Goal: Information Seeking & Learning: Check status

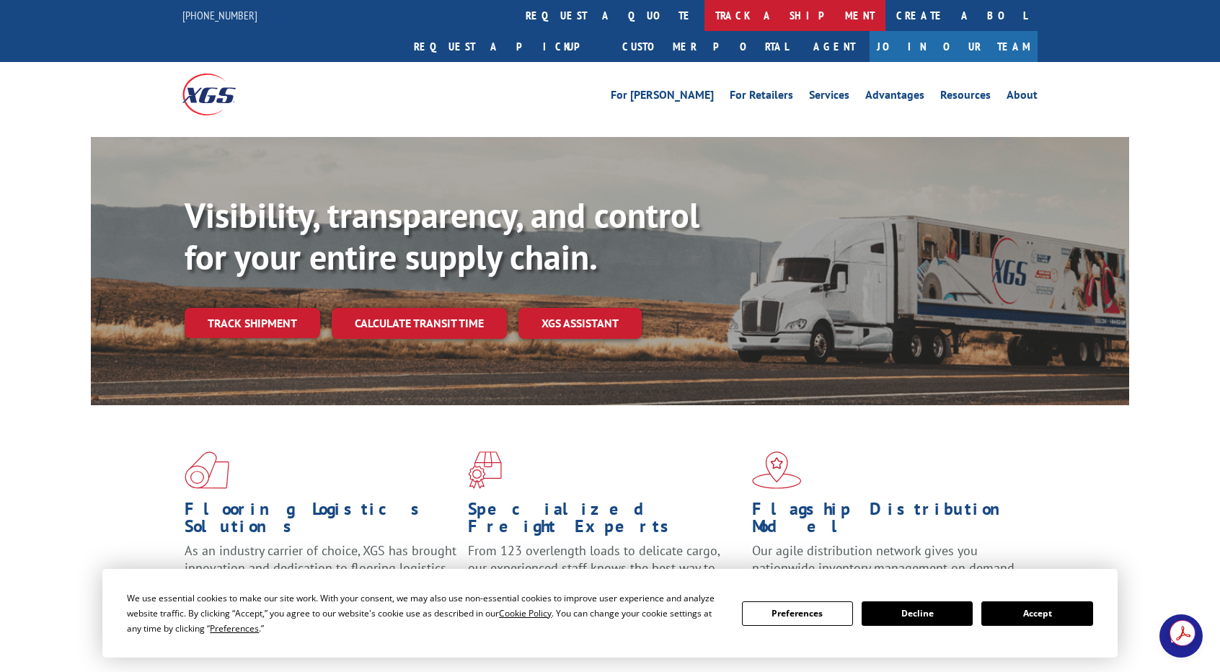
click at [705, 13] on link "track a shipment" at bounding box center [795, 15] width 181 height 31
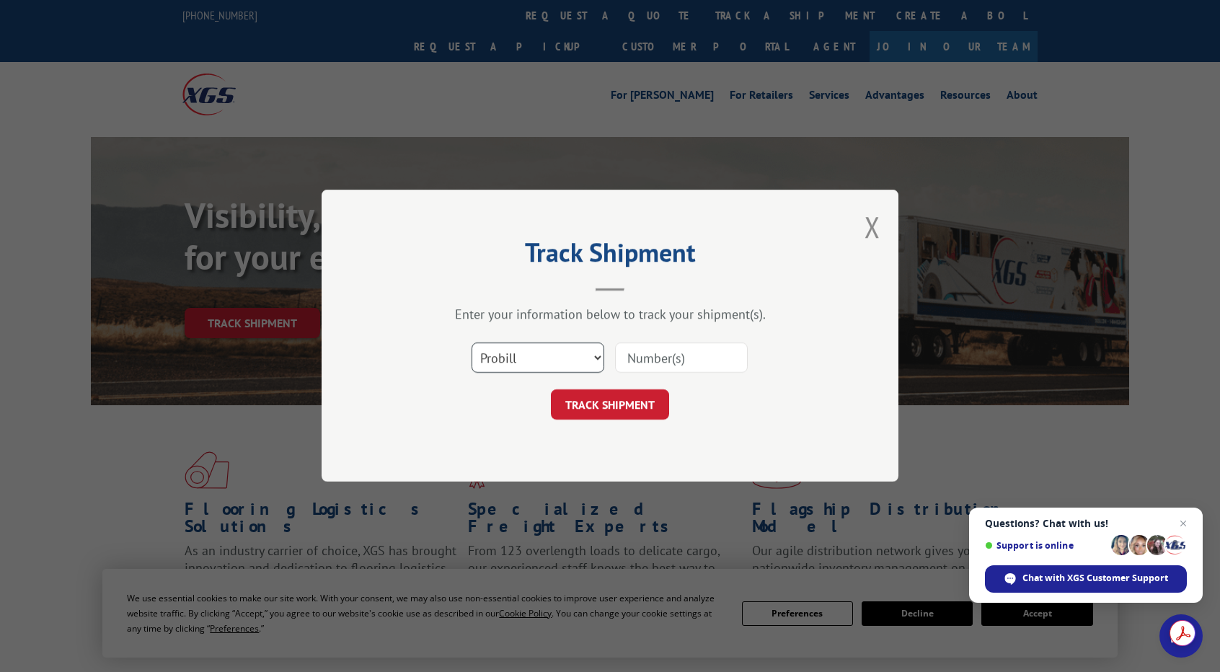
click at [593, 357] on select "Select category... Probill BOL PO" at bounding box center [538, 358] width 133 height 30
click at [648, 356] on input at bounding box center [681, 358] width 133 height 30
type input "2847741"
click at [607, 403] on button "TRACK SHIPMENT" at bounding box center [610, 405] width 118 height 30
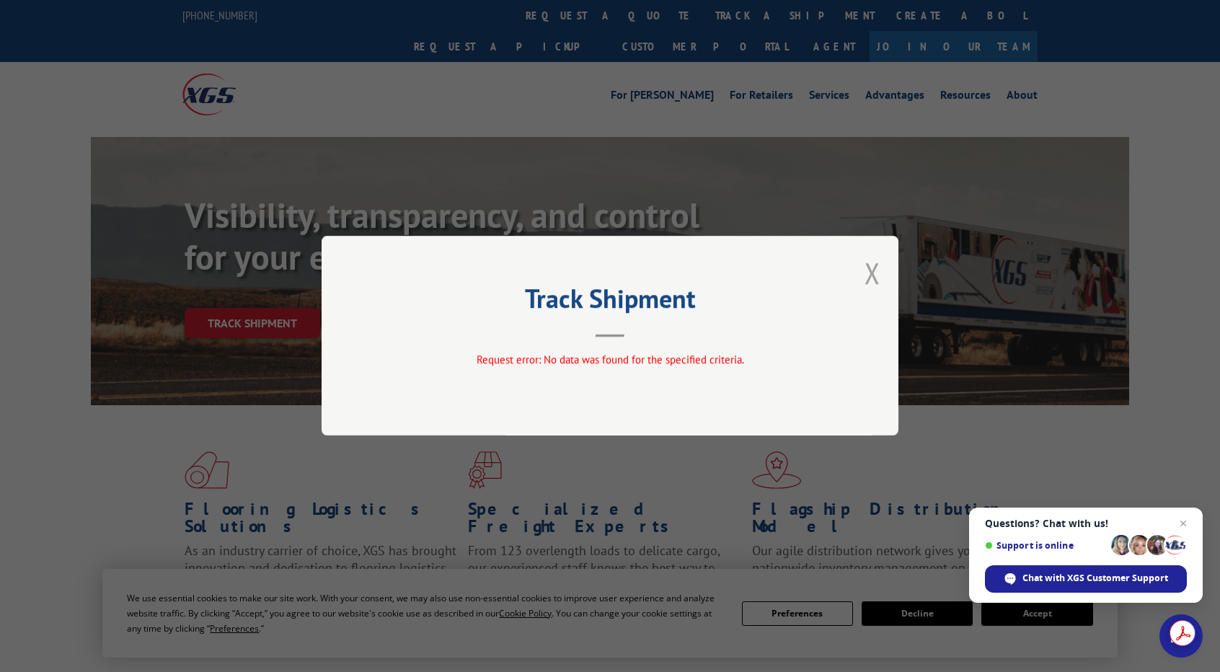
click at [878, 266] on button "Close modal" at bounding box center [873, 273] width 16 height 38
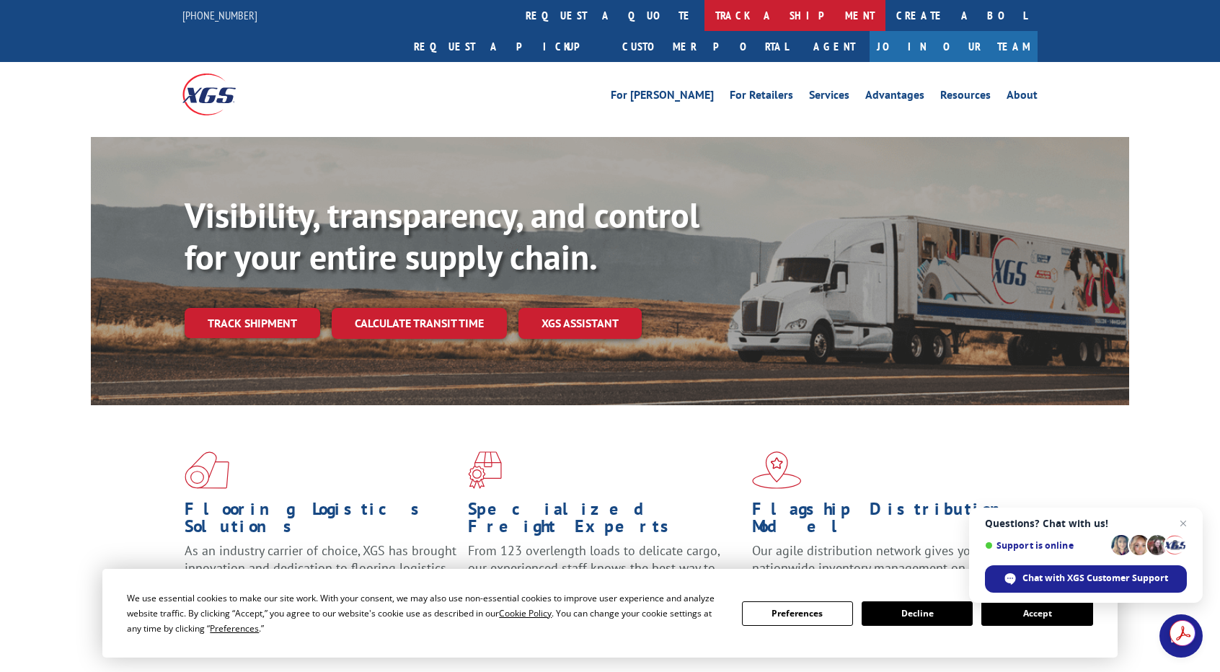
click at [705, 14] on link "track a shipment" at bounding box center [795, 15] width 181 height 31
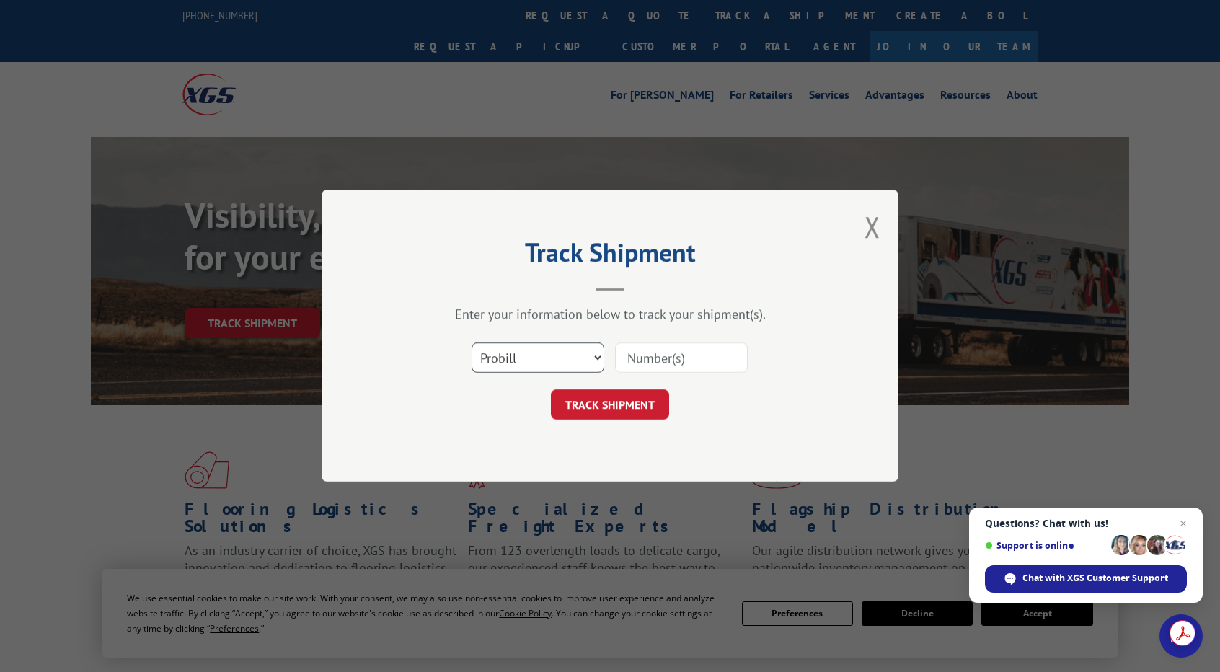
click at [591, 359] on select "Select category... Probill BOL PO" at bounding box center [538, 358] width 133 height 30
select select "bol"
click at [472, 343] on select "Select category... Probill BOL PO" at bounding box center [538, 358] width 133 height 30
drag, startPoint x: 642, startPoint y: 359, endPoint x: 668, endPoint y: 346, distance: 29.0
click at [646, 358] on input at bounding box center [681, 358] width 133 height 30
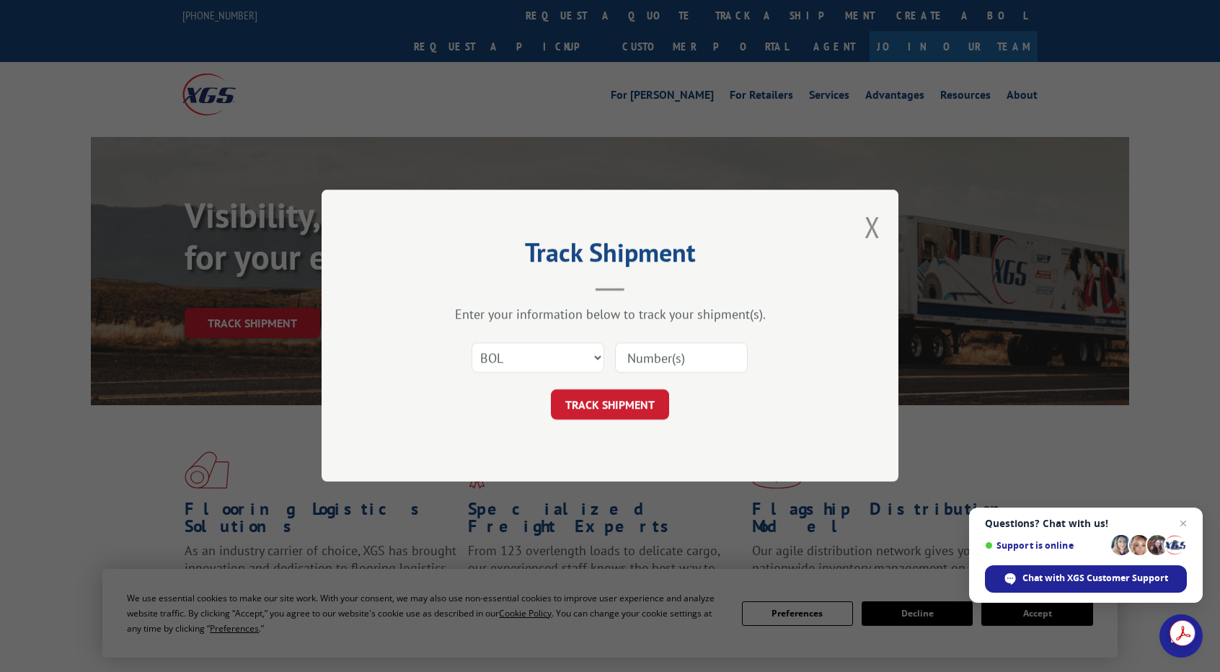
type input "2847741"
click at [610, 406] on button "TRACK SHIPMENT" at bounding box center [610, 405] width 118 height 30
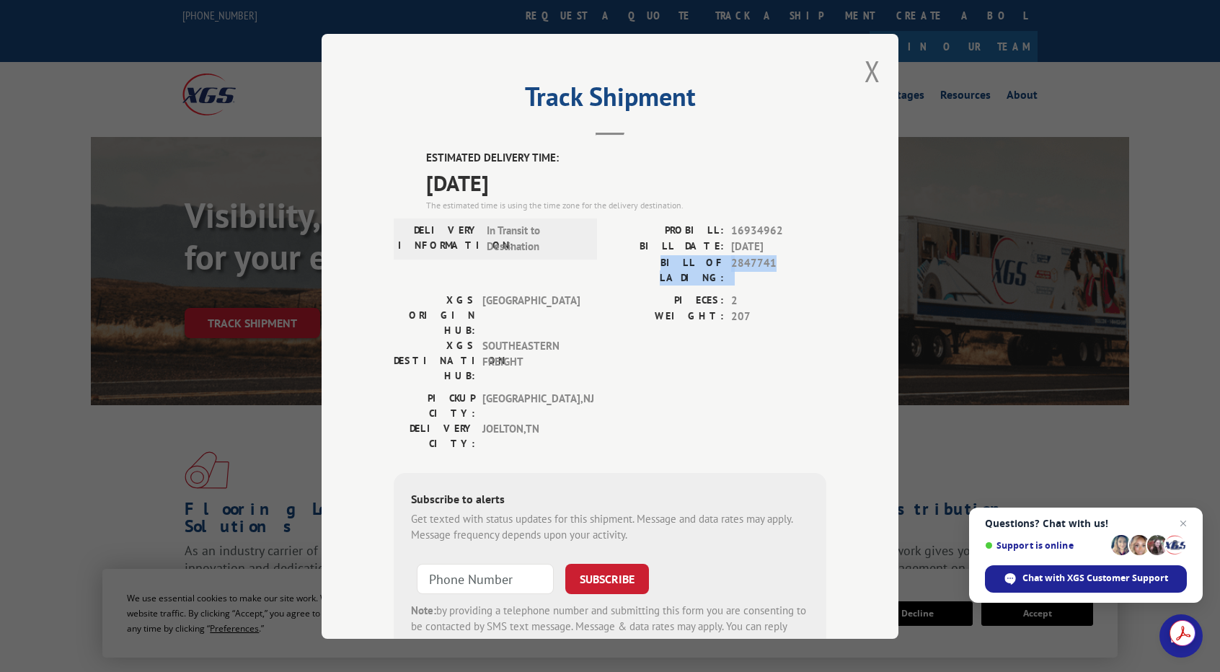
drag, startPoint x: 773, startPoint y: 262, endPoint x: 627, endPoint y: 269, distance: 145.9
click at [627, 269] on div "BILL OF LADING: 2847741" at bounding box center [718, 270] width 216 height 30
copy div "BILL OF LADING: 2847741"
click at [870, 63] on button "Close modal" at bounding box center [873, 71] width 16 height 38
